Goal: Task Accomplishment & Management: Use online tool/utility

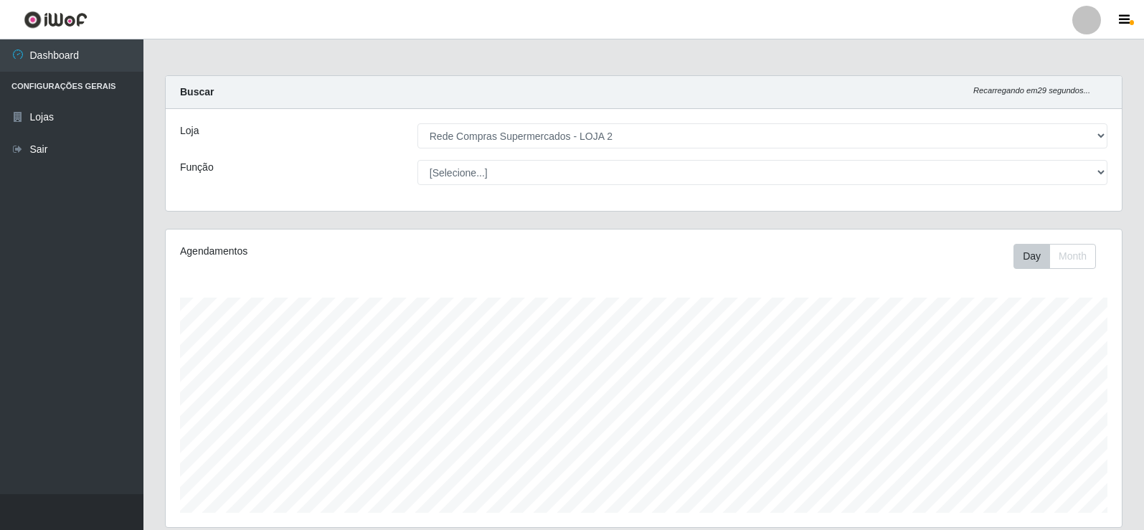
select select "161"
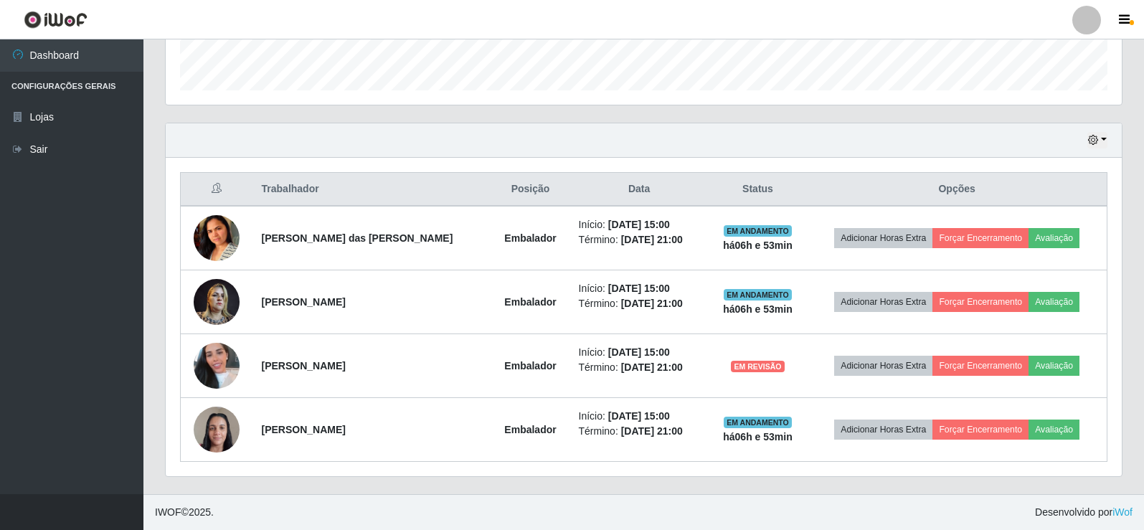
scroll to position [298, 957]
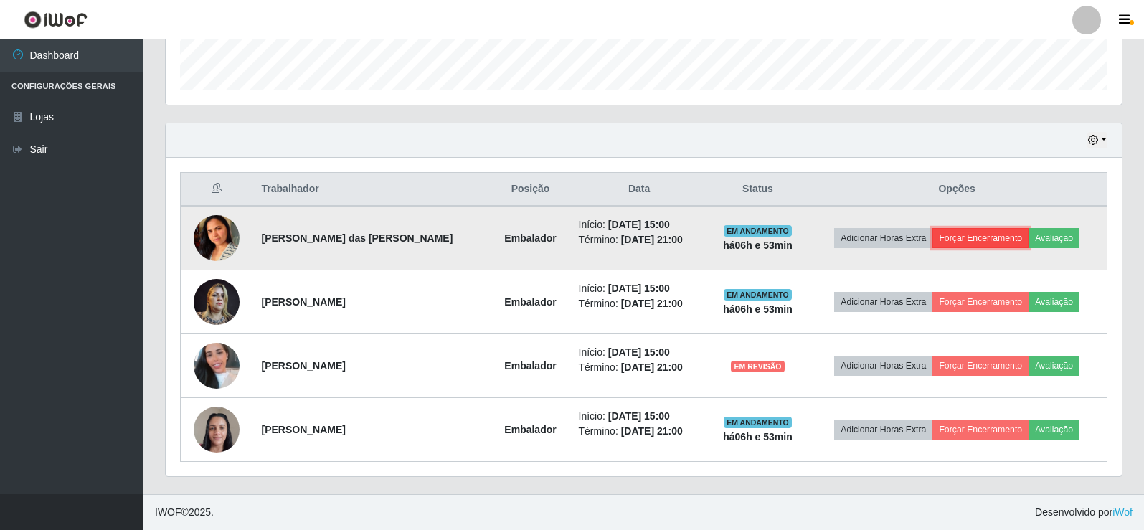
click at [969, 238] on button "Forçar Encerramento" at bounding box center [981, 238] width 96 height 20
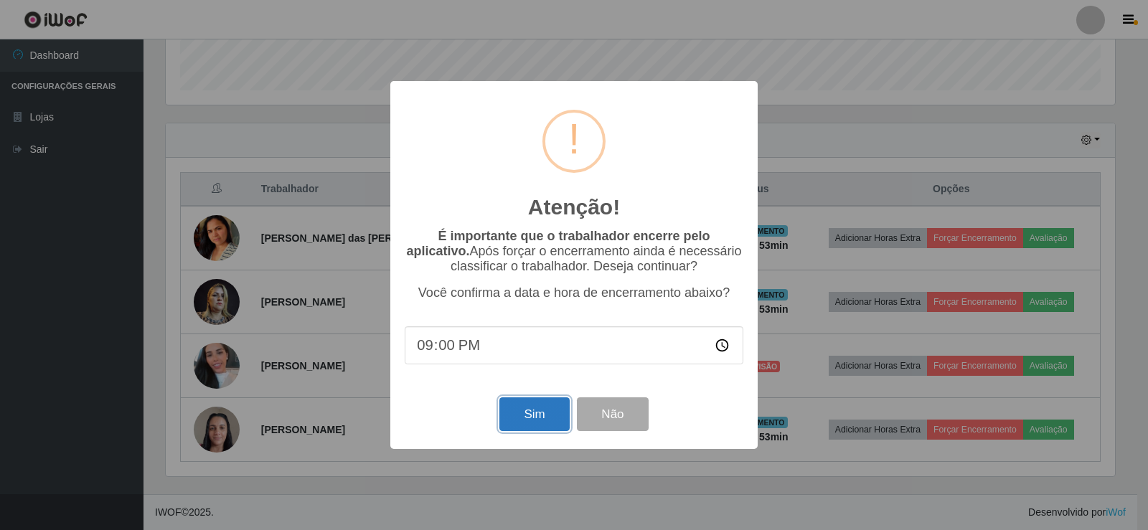
click at [538, 421] on button "Sim" at bounding box center [534, 415] width 70 height 34
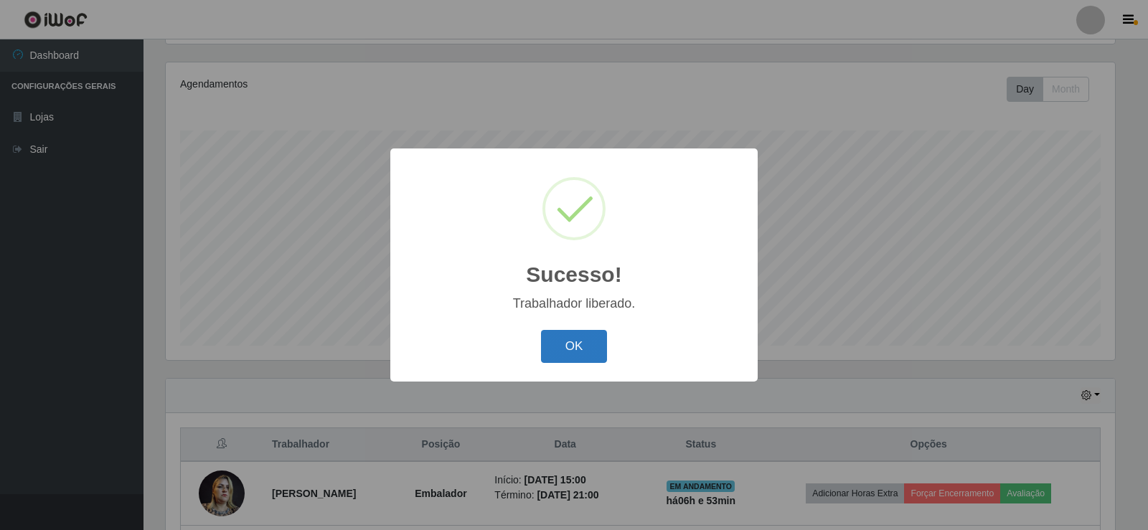
click at [600, 357] on button "OK" at bounding box center [574, 347] width 67 height 34
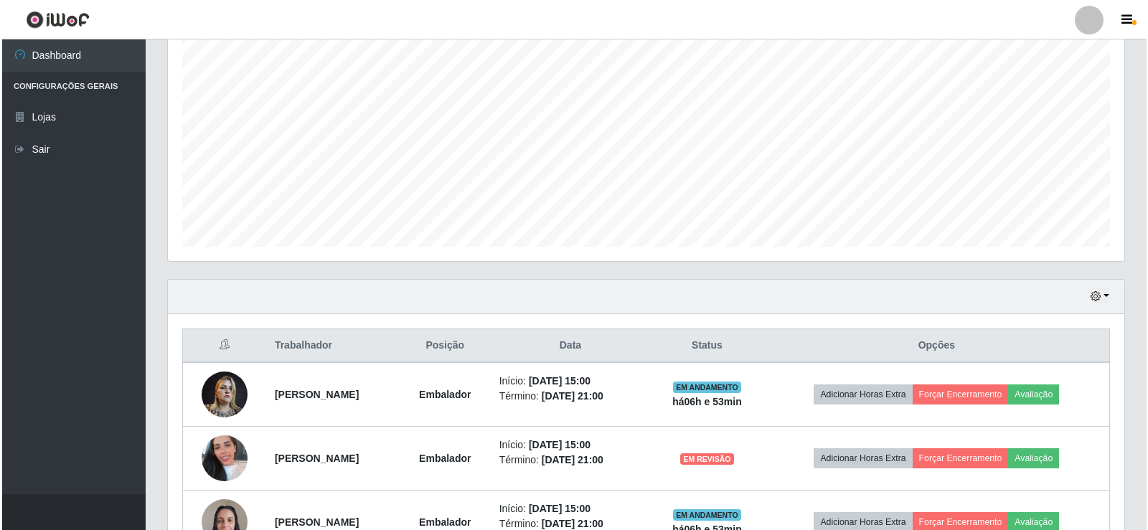
scroll to position [359, 0]
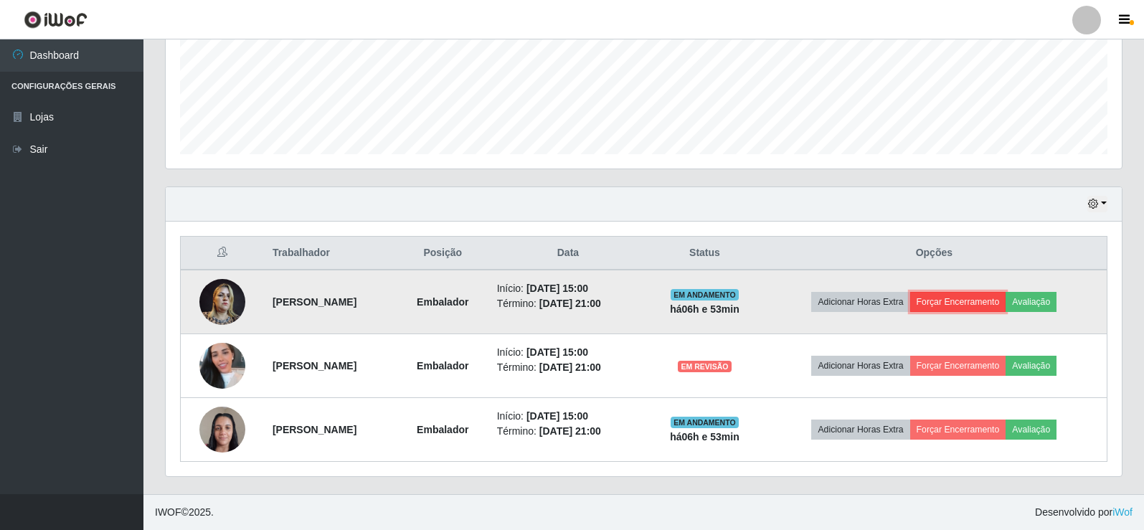
click at [987, 301] on button "Forçar Encerramento" at bounding box center [959, 302] width 96 height 20
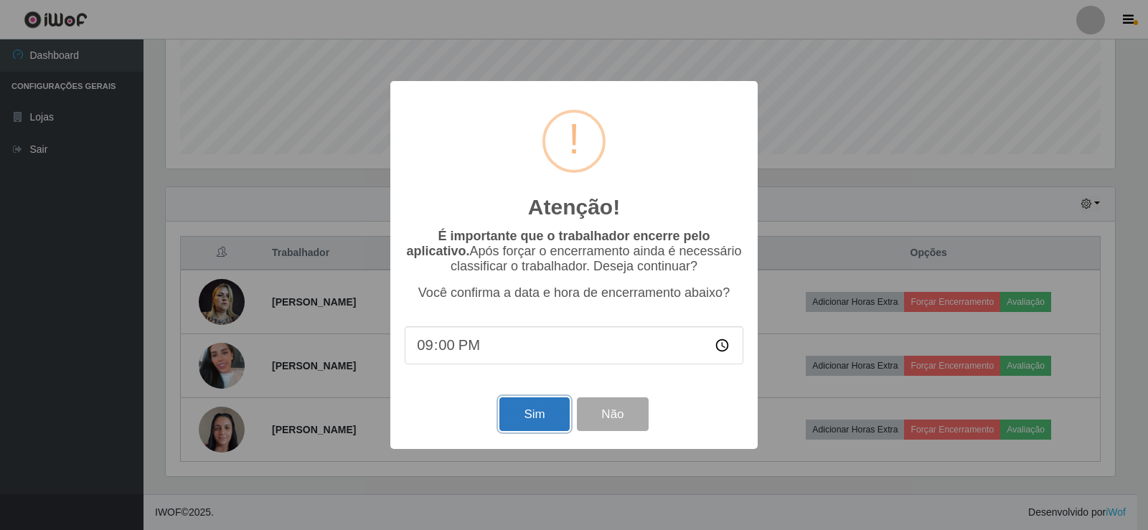
click at [527, 419] on button "Sim" at bounding box center [534, 415] width 70 height 34
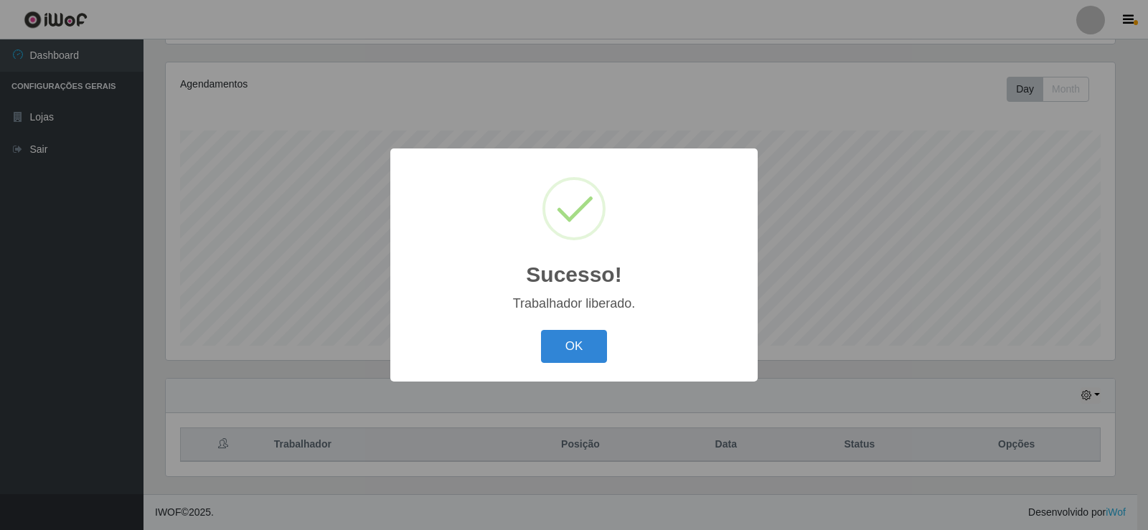
click at [961, 367] on div "Sucesso! × Trabalhador liberado. OK Cancel" at bounding box center [574, 265] width 1148 height 530
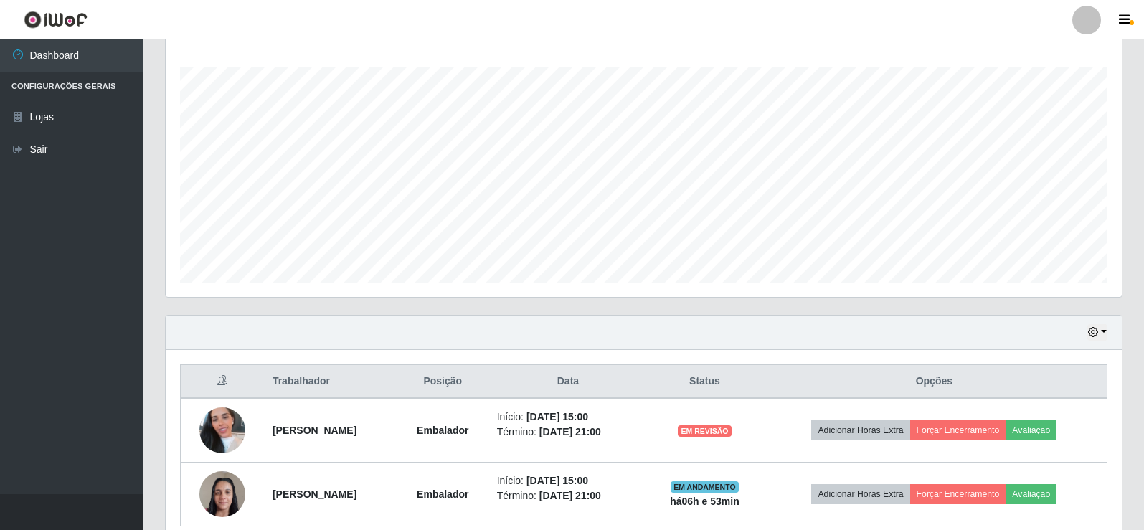
scroll to position [295, 0]
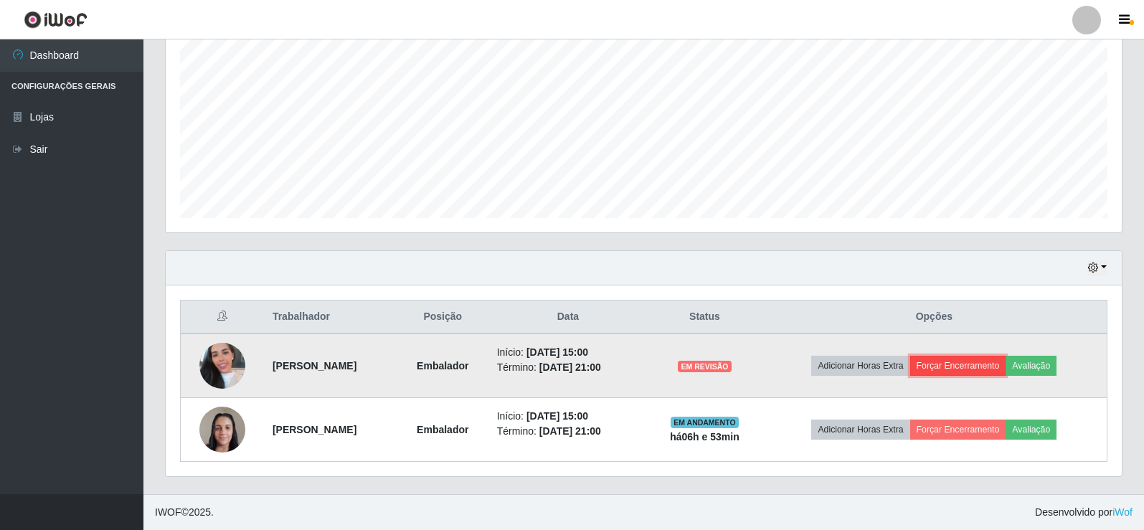
click at [952, 367] on button "Forçar Encerramento" at bounding box center [959, 366] width 96 height 20
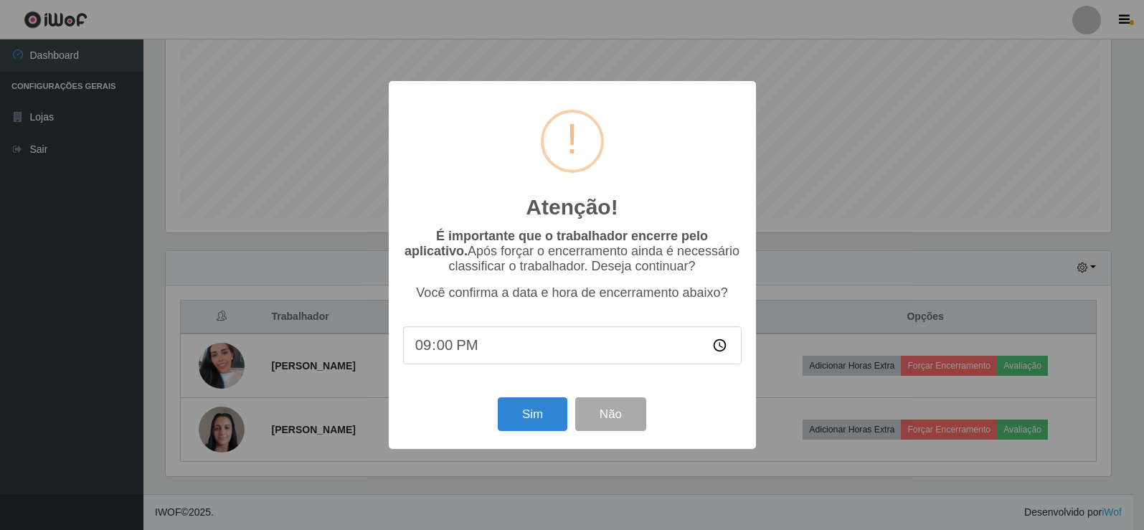
scroll to position [298, 949]
click at [524, 411] on button "Sim" at bounding box center [534, 415] width 70 height 34
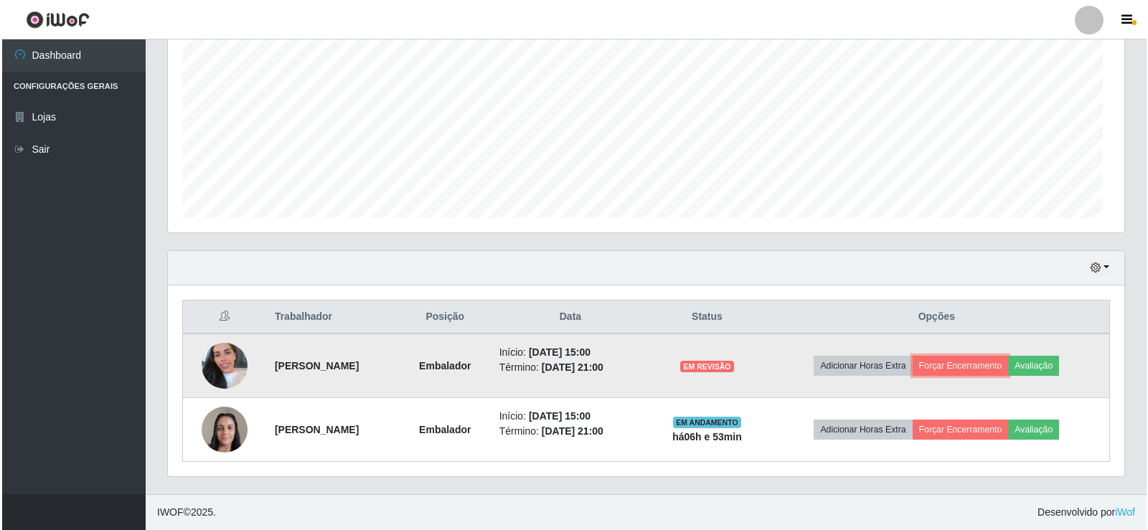
scroll to position [298, 957]
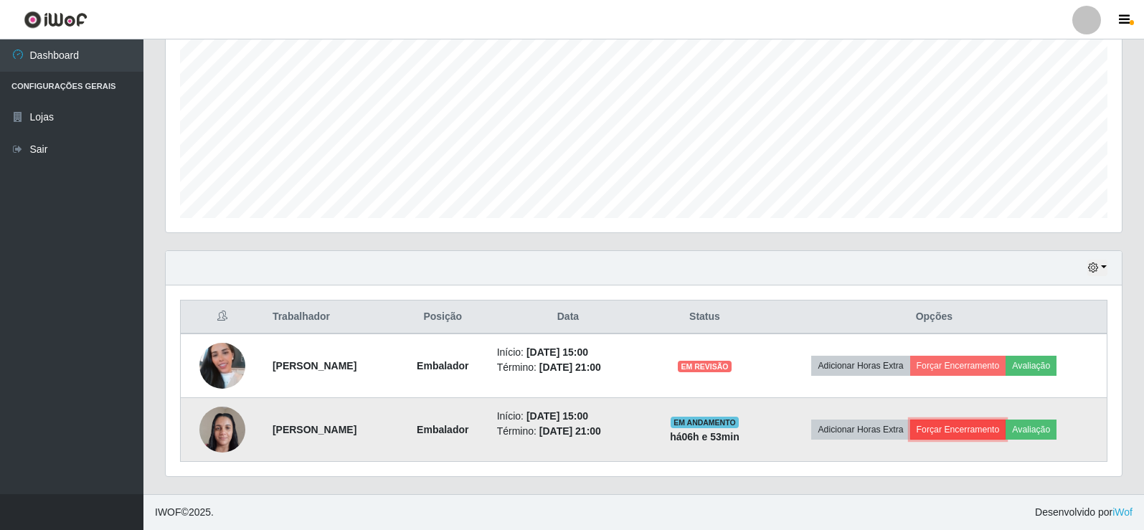
click at [936, 436] on button "Forçar Encerramento" at bounding box center [959, 430] width 96 height 20
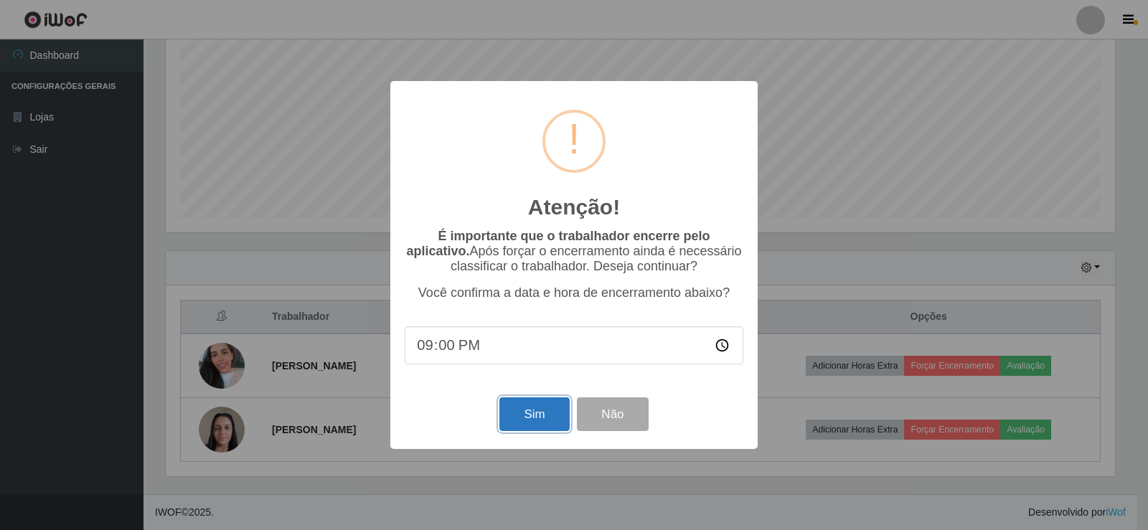
click at [519, 428] on button "Sim" at bounding box center [534, 415] width 70 height 34
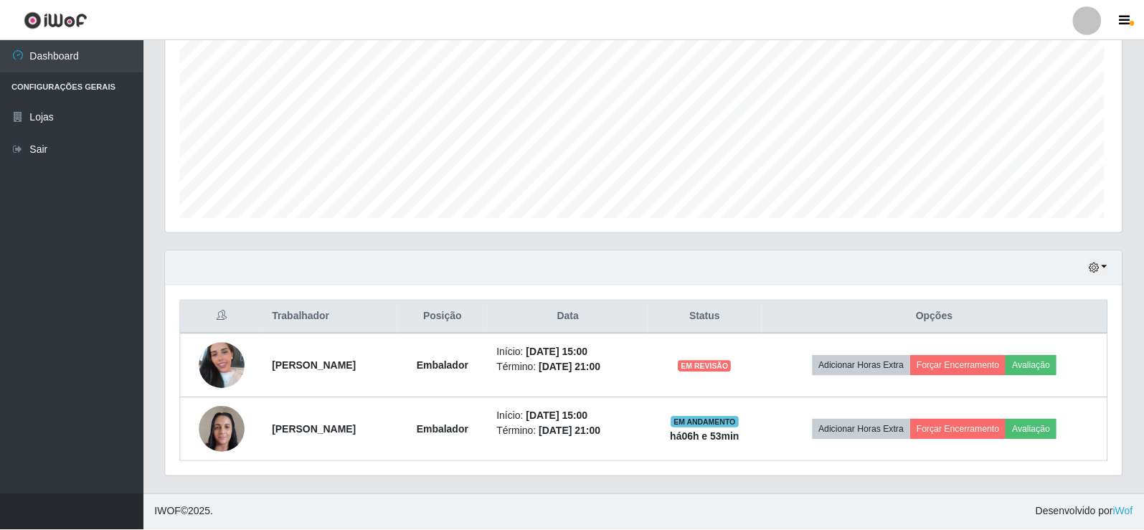
scroll to position [0, 0]
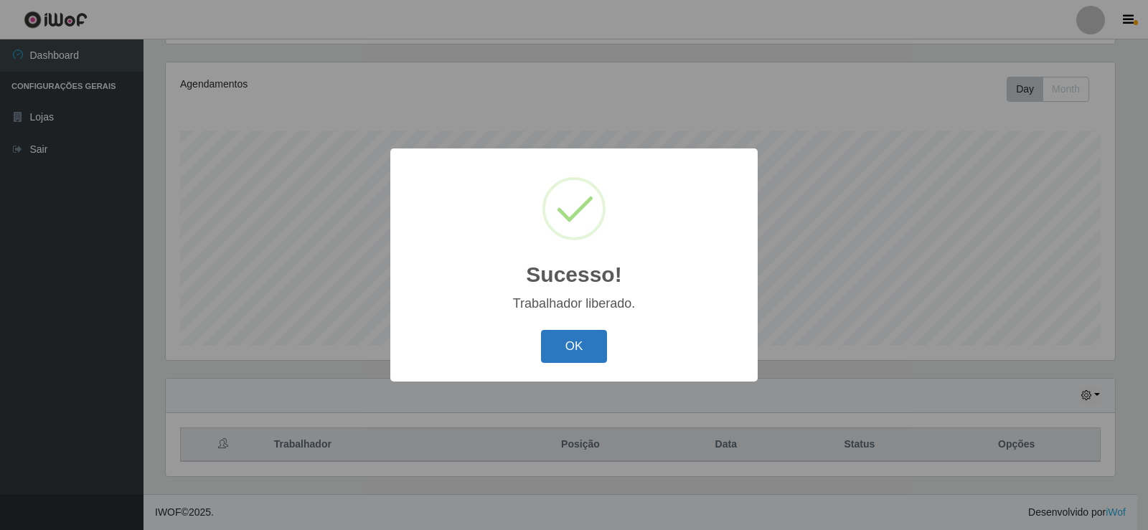
click at [572, 349] on button "OK" at bounding box center [574, 347] width 67 height 34
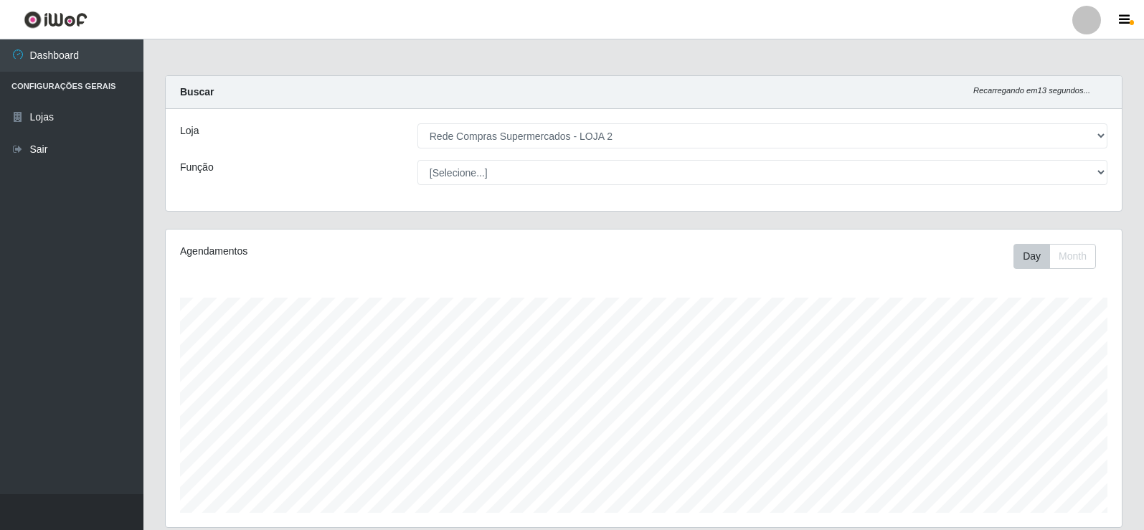
click at [297, 20] on header "Perfil Alterar Senha Sair" at bounding box center [572, 19] width 1144 height 39
